Goal: Use online tool/utility: Use online tool/utility

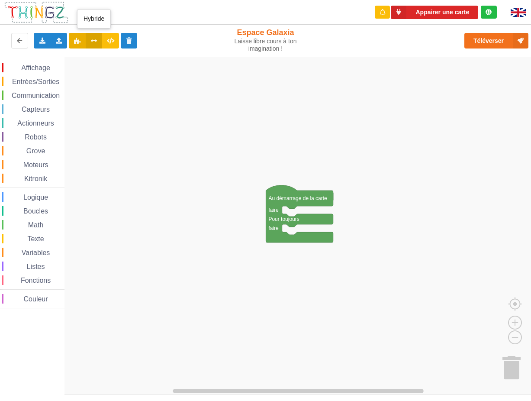
click at [95, 44] on button at bounding box center [94, 41] width 17 height 16
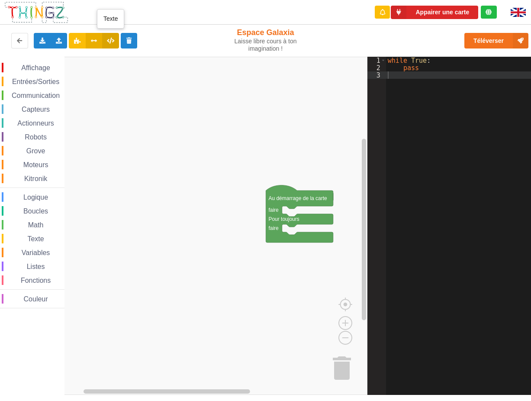
click at [110, 39] on icon at bounding box center [110, 40] width 7 height 5
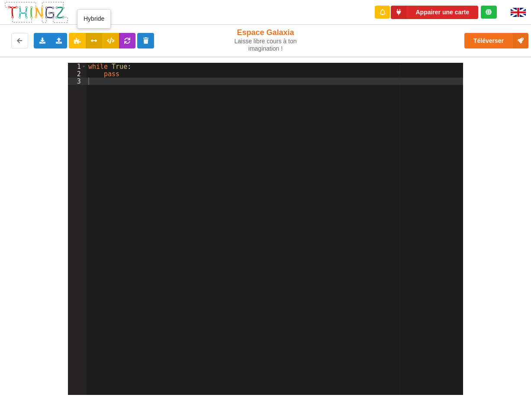
click at [94, 44] on button at bounding box center [94, 41] width 17 height 16
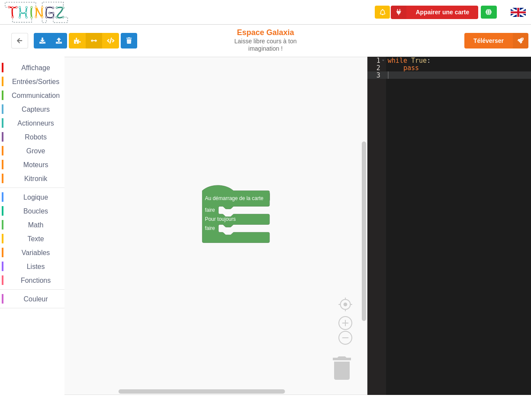
drag, startPoint x: 58, startPoint y: 102, endPoint x: 68, endPoint y: 95, distance: 11.2
click at [58, 102] on div "Affichage Entrées/Sorties Communication Capteurs Actionneurs Robots Grove Moteu…" at bounding box center [32, 185] width 65 height 245
click at [58, 96] on span "Communication" at bounding box center [35, 95] width 51 height 7
click at [25, 94] on span "Communication" at bounding box center [35, 95] width 51 height 7
click at [11, 95] on span "Communication" at bounding box center [35, 95] width 51 height 7
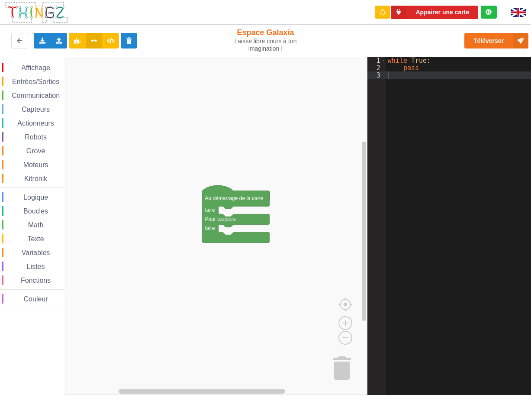
click at [36, 98] on span "Communication" at bounding box center [35, 95] width 51 height 7
